Goal: Use online tool/utility

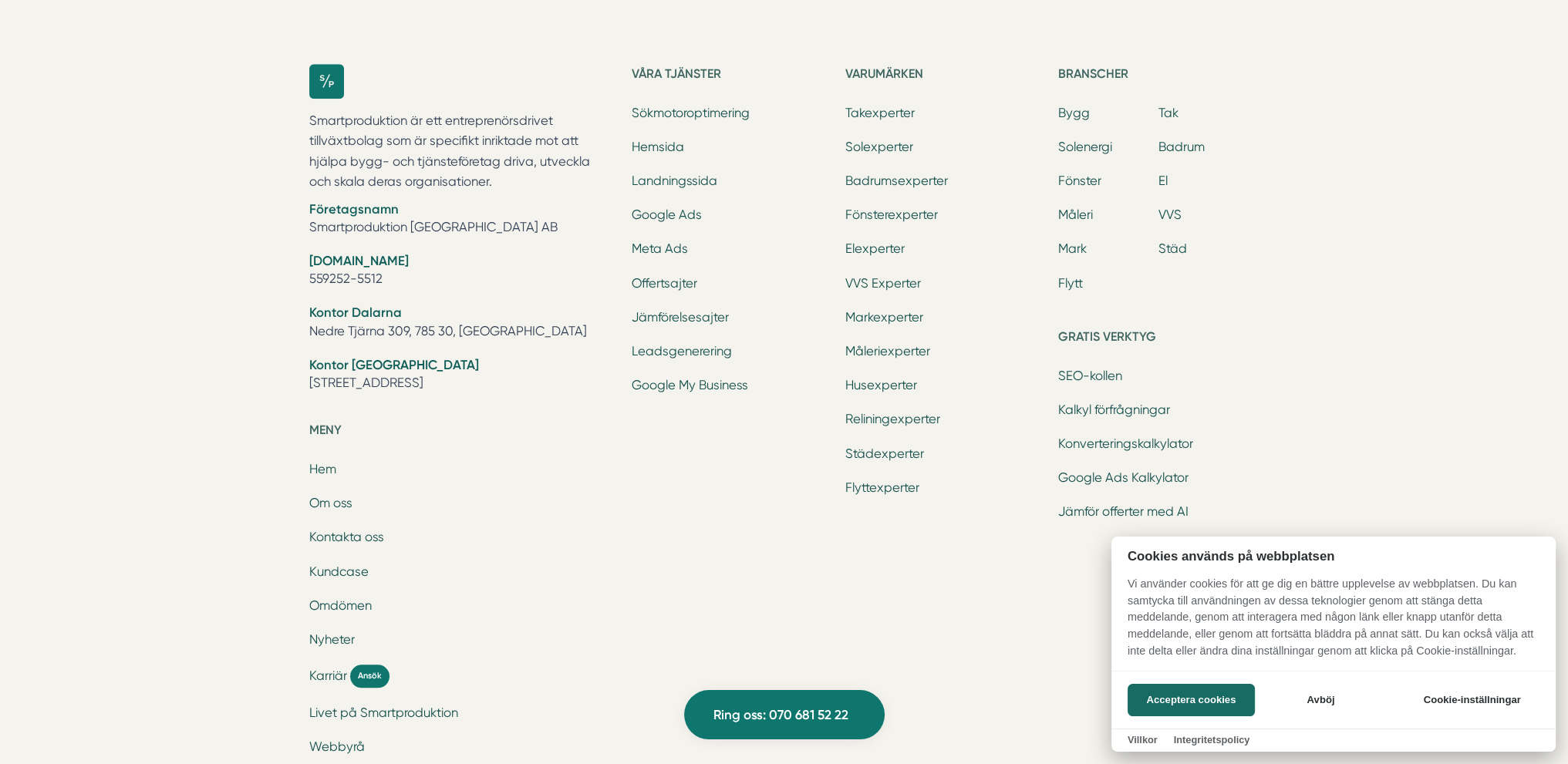
scroll to position [1928, 0]
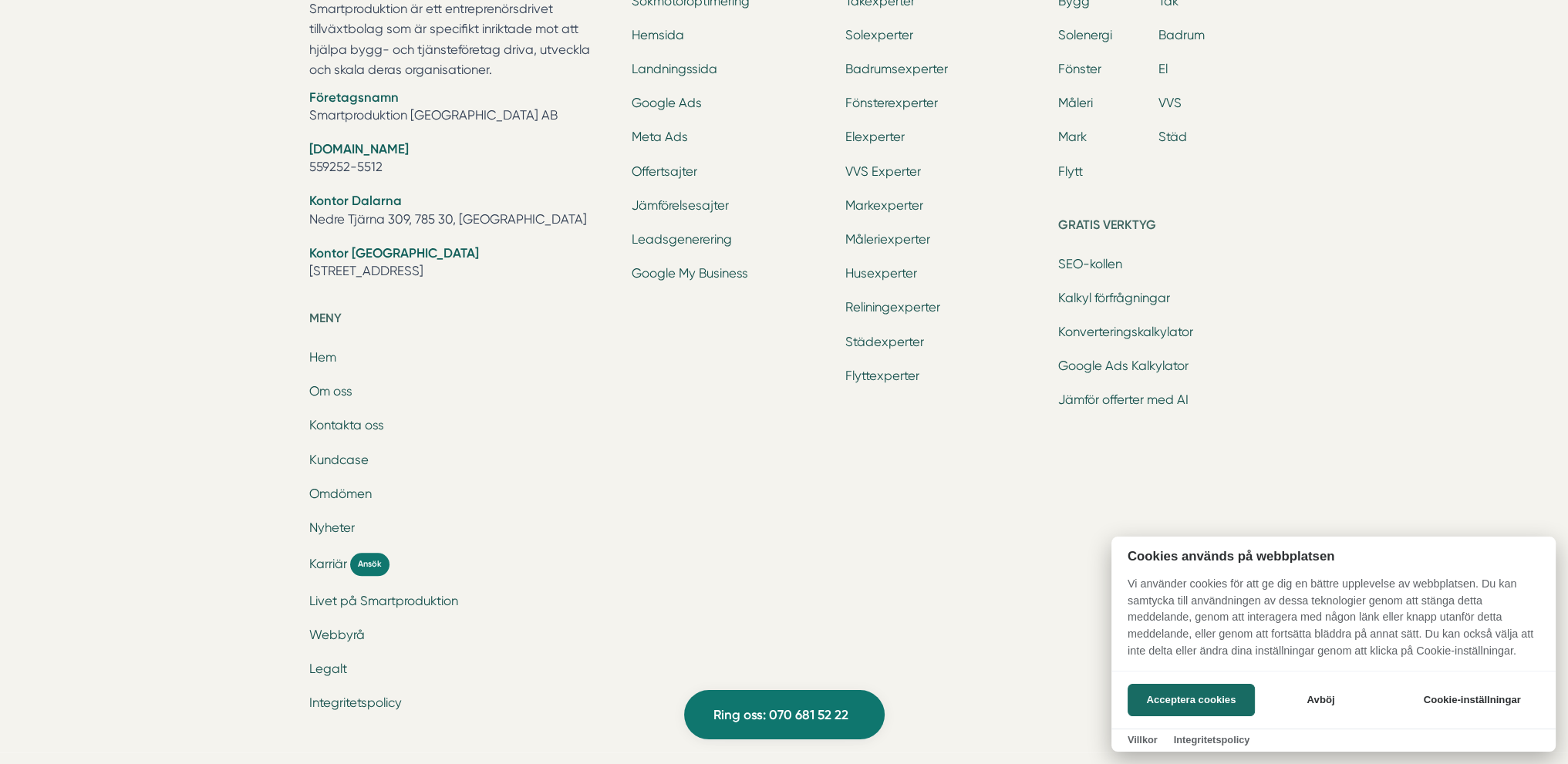
click at [1107, 261] on div at bounding box center [784, 382] width 1568 height 764
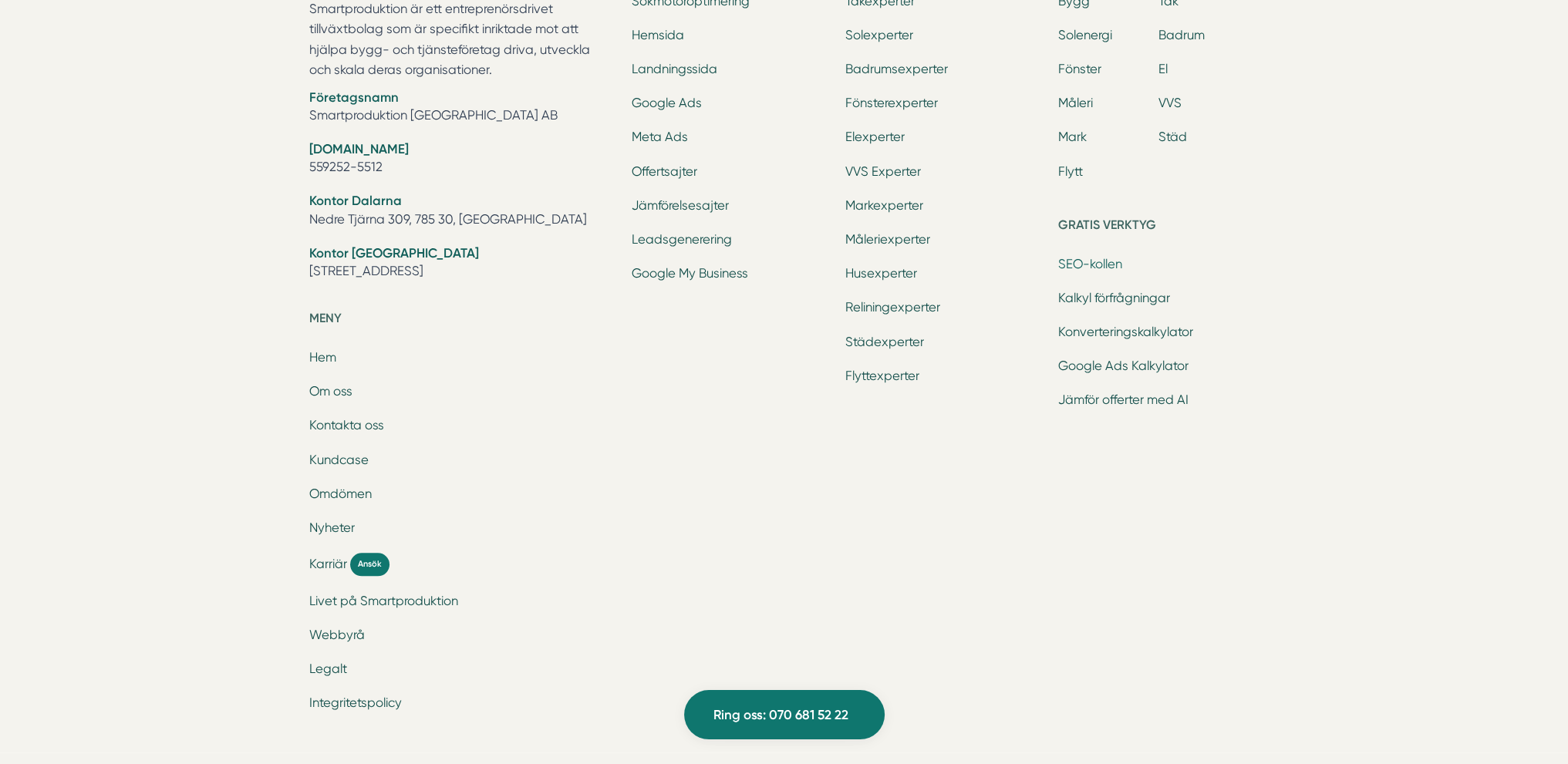
click at [1075, 266] on link "SEO-kollen" at bounding box center [1090, 264] width 64 height 15
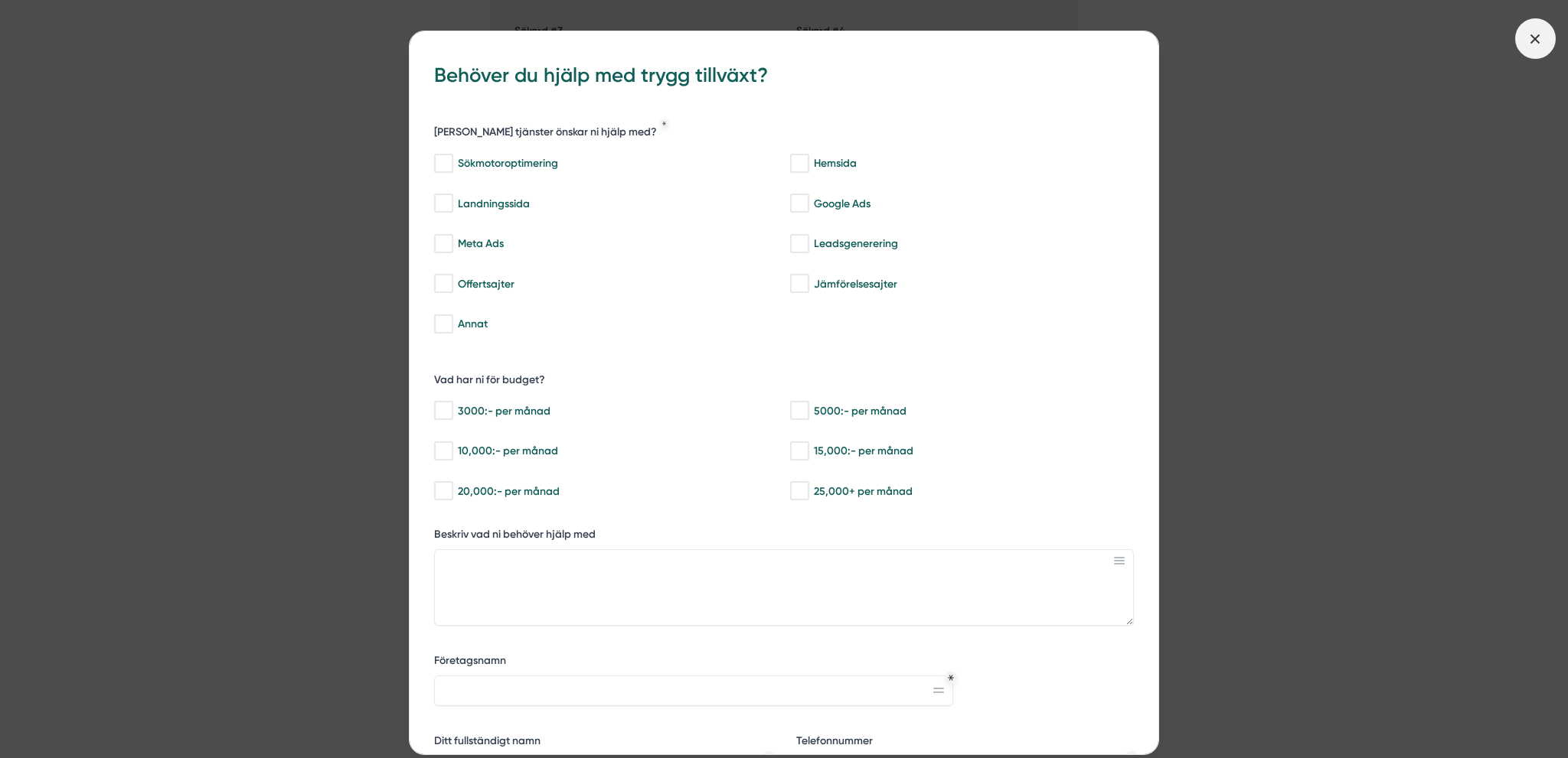
click at [1532, 32] on icon at bounding box center [1535, 38] width 17 height 17
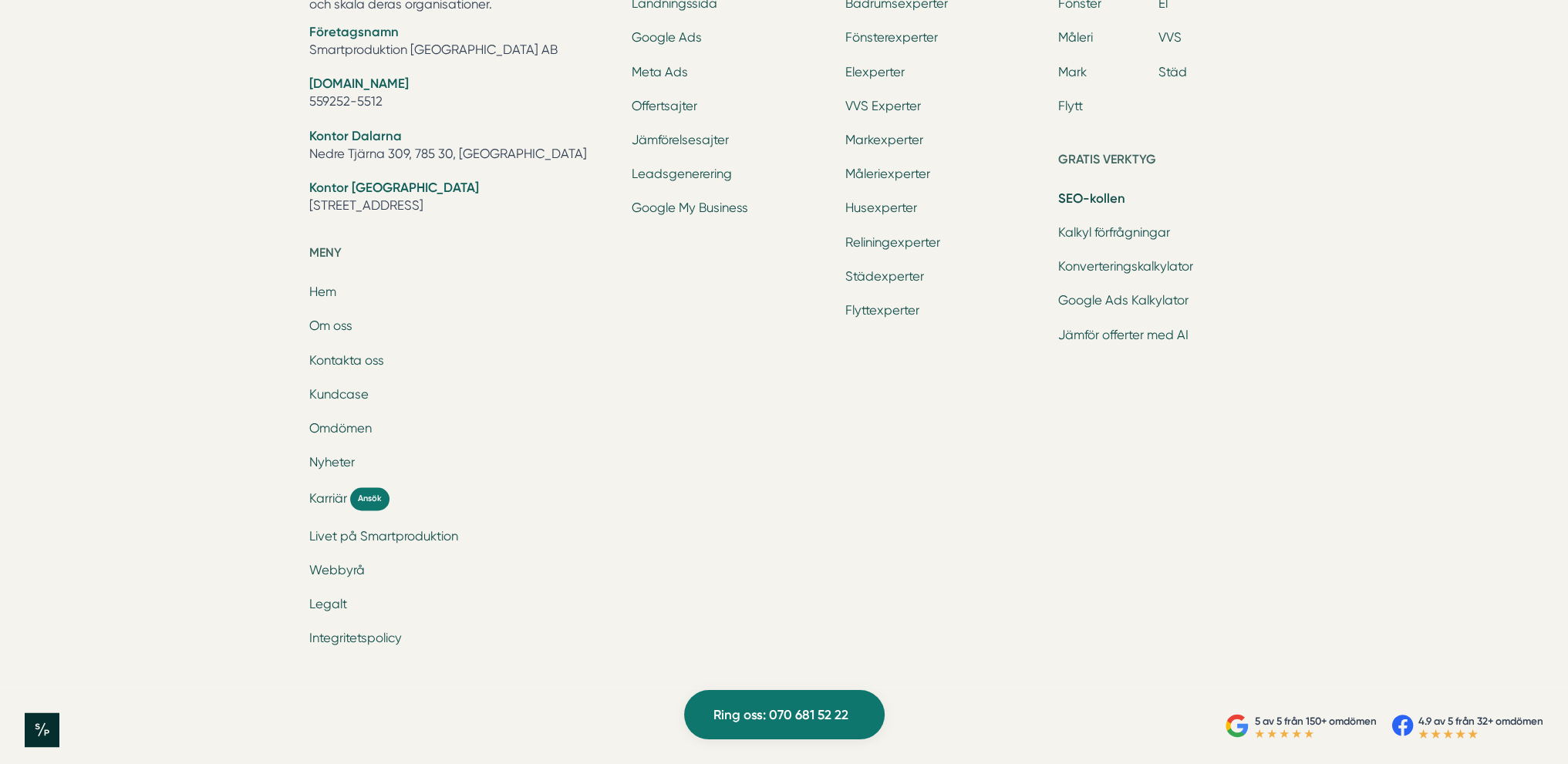
scroll to position [3406, 0]
